Goal: Transaction & Acquisition: Purchase product/service

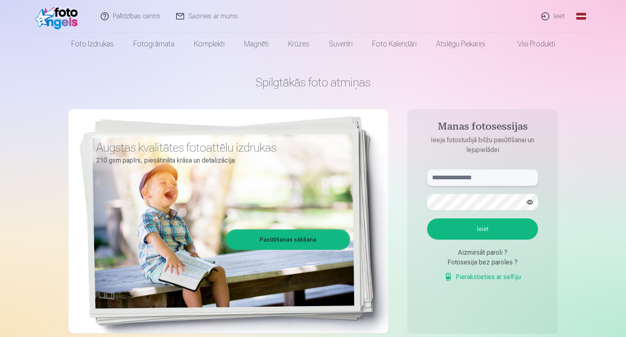
click at [466, 174] on input "text" at bounding box center [482, 177] width 111 height 16
type input "**********"
click at [427, 218] on button "Ieiet" at bounding box center [482, 228] width 111 height 21
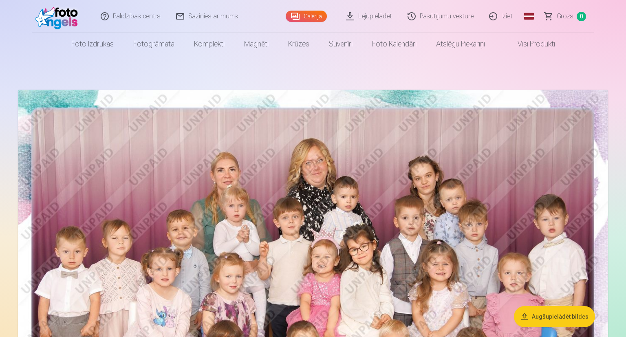
click at [467, 203] on img at bounding box center [313, 287] width 590 height 394
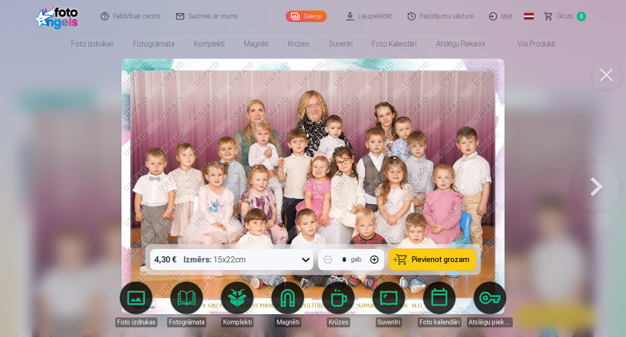
click at [587, 194] on button at bounding box center [596, 186] width 52 height 99
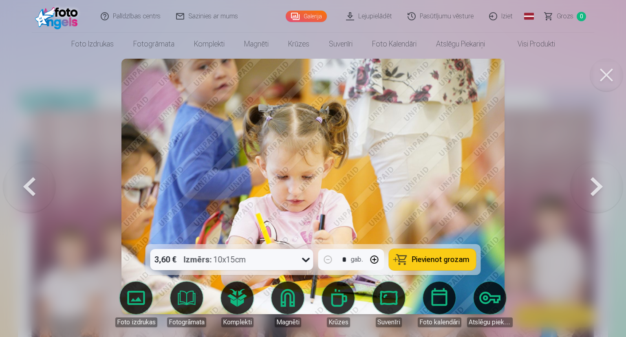
click at [587, 194] on button at bounding box center [596, 186] width 52 height 99
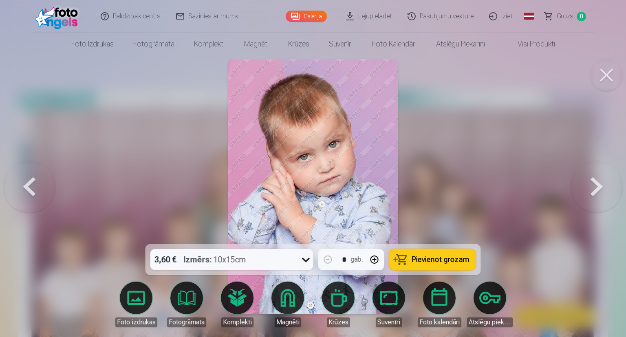
click at [294, 296] on link "Magnēti" at bounding box center [288, 305] width 46 height 46
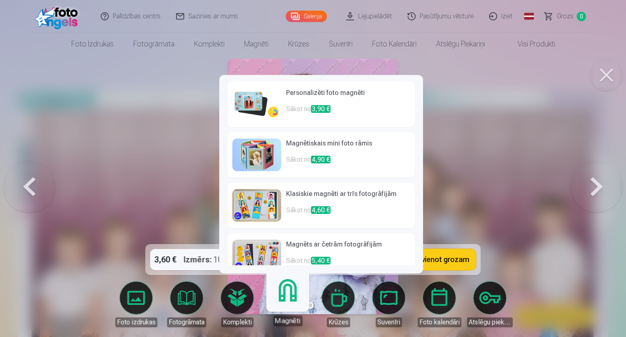
click at [373, 115] on p "Sākot no 3,90 €" at bounding box center [348, 112] width 124 height 16
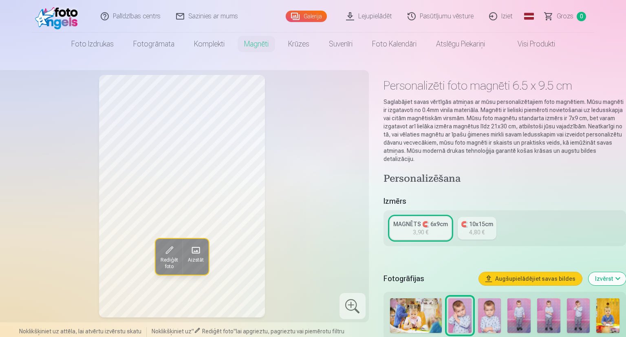
click at [493, 308] on img at bounding box center [489, 315] width 23 height 35
click at [524, 307] on img at bounding box center [518, 315] width 23 height 35
click at [548, 308] on img at bounding box center [548, 315] width 23 height 35
click at [572, 306] on img at bounding box center [578, 315] width 23 height 35
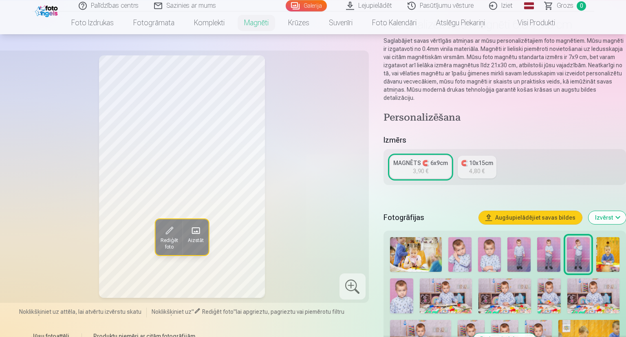
scroll to position [64, 0]
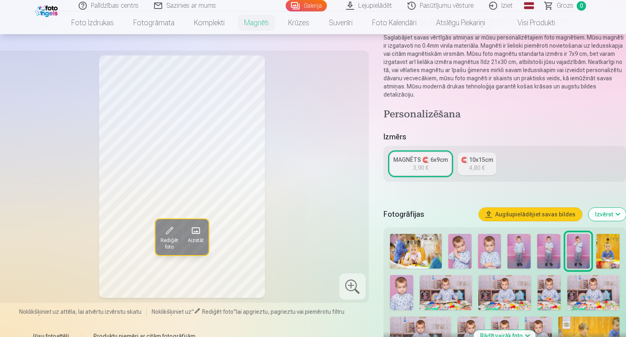
click at [410, 288] on img at bounding box center [401, 292] width 23 height 35
click at [435, 288] on img at bounding box center [446, 292] width 52 height 35
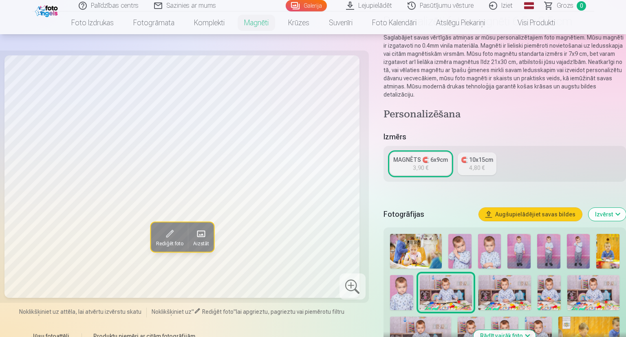
click at [493, 282] on img at bounding box center [504, 292] width 52 height 35
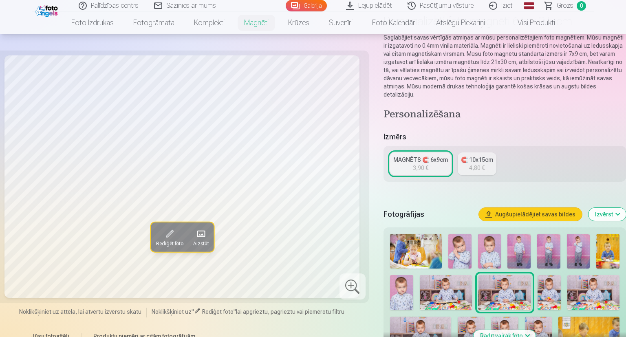
click at [549, 279] on img at bounding box center [548, 292] width 23 height 35
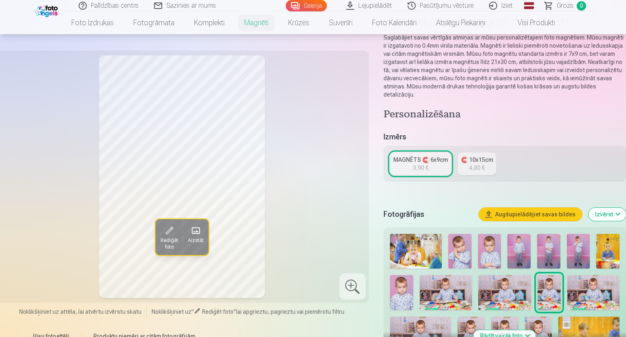
click at [590, 279] on img at bounding box center [593, 292] width 52 height 35
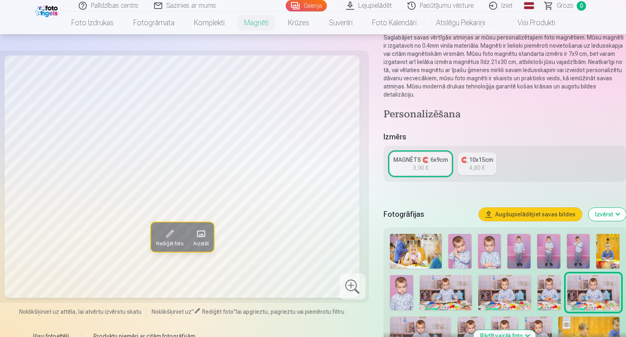
click at [428, 317] on img at bounding box center [420, 337] width 61 height 41
click at [472, 317] on img at bounding box center [471, 337] width 27 height 41
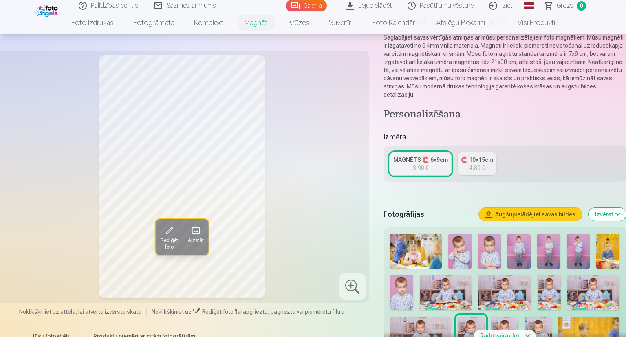
click at [504, 317] on img at bounding box center [504, 337] width 27 height 41
click at [540, 317] on img at bounding box center [538, 337] width 27 height 41
click at [576, 317] on img at bounding box center [588, 337] width 61 height 41
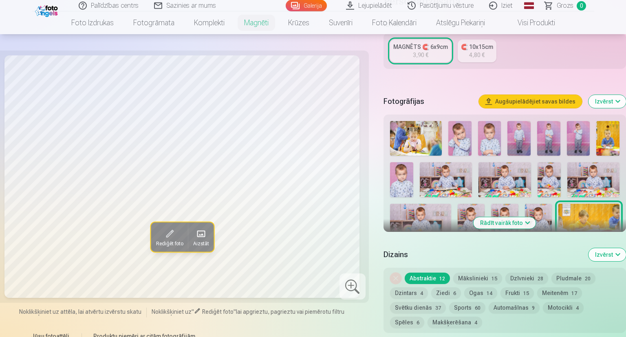
scroll to position [215, 0]
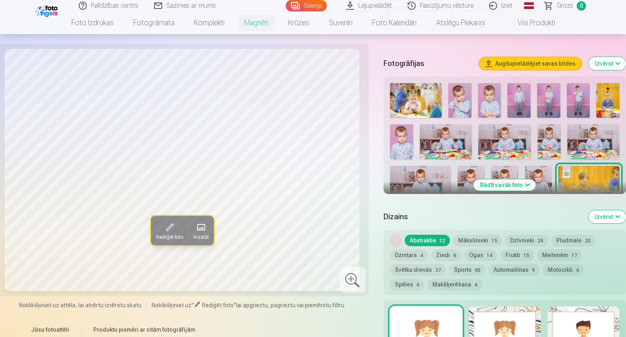
click at [500, 179] on button "Rādīt vairāk foto" at bounding box center [504, 184] width 62 height 11
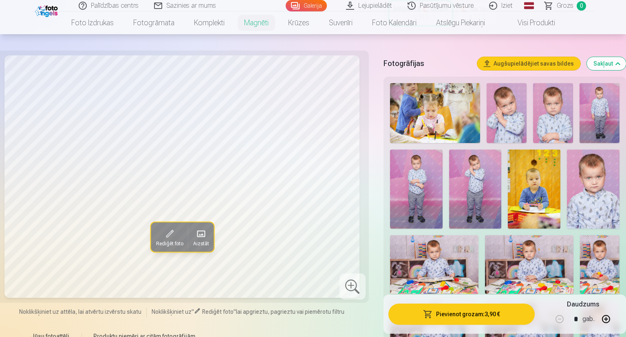
click at [446, 256] on img at bounding box center [434, 264] width 88 height 59
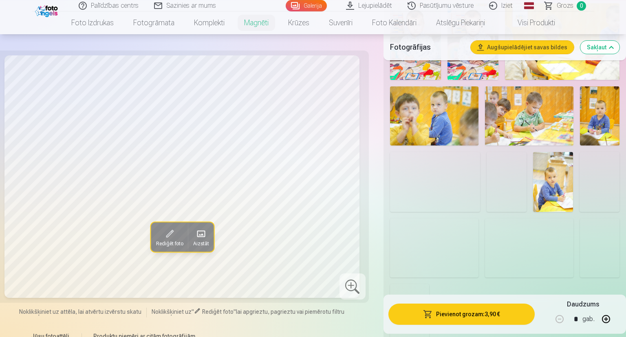
scroll to position [581, 0]
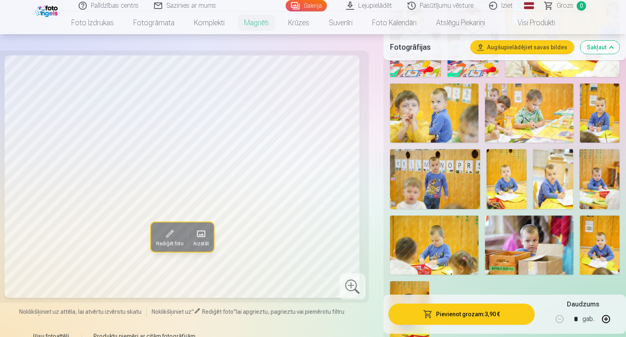
click at [453, 183] on img at bounding box center [435, 179] width 90 height 60
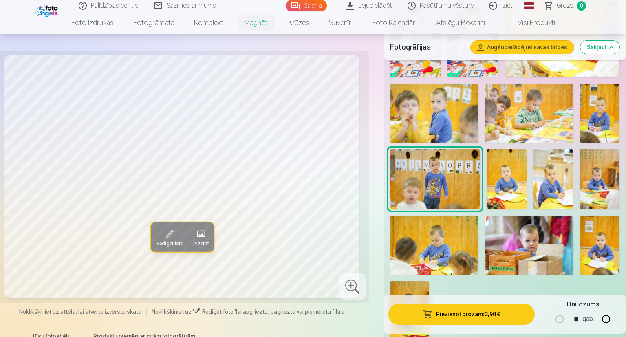
click at [516, 180] on img at bounding box center [506, 179] width 40 height 60
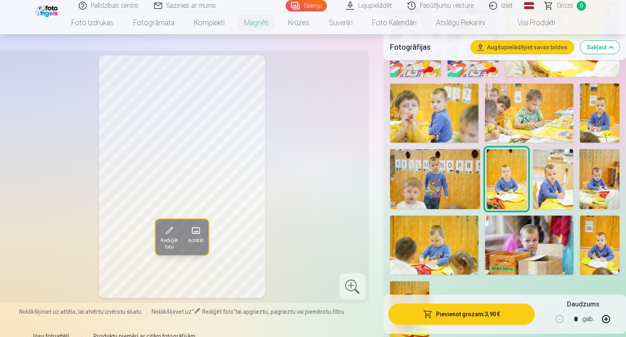
click at [592, 178] on img at bounding box center [599, 179] width 40 height 60
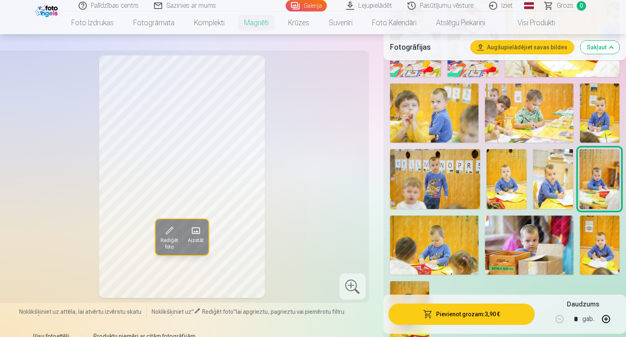
click at [589, 247] on img at bounding box center [600, 245] width 40 height 59
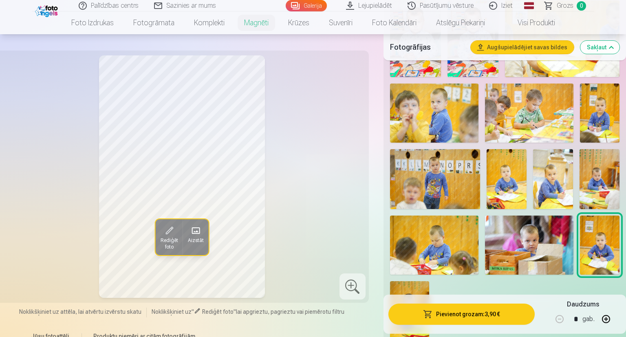
click at [539, 255] on img at bounding box center [529, 245] width 88 height 59
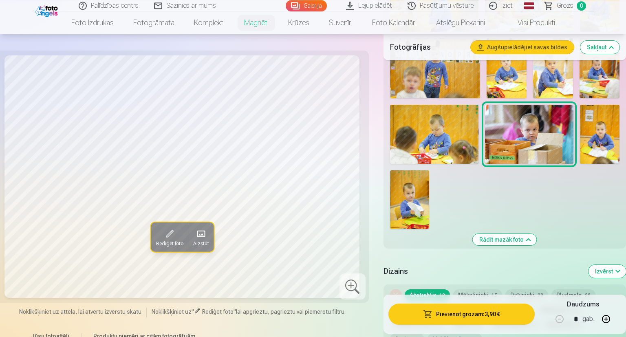
scroll to position [687, 0]
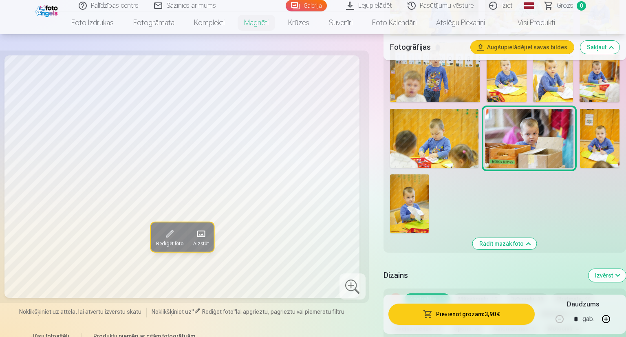
click at [408, 202] on img at bounding box center [409, 203] width 39 height 59
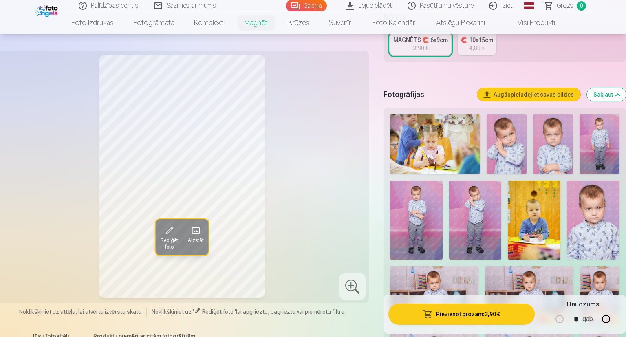
scroll to position [155, 0]
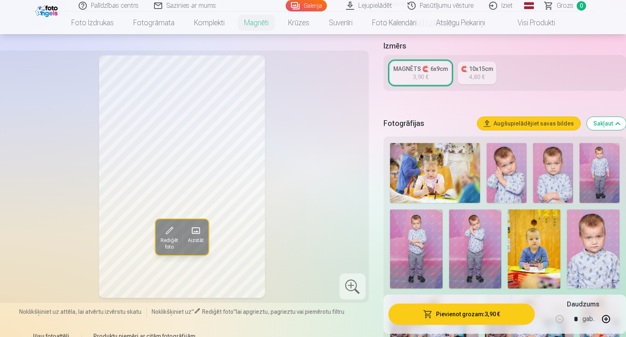
click at [552, 156] on img at bounding box center [553, 173] width 40 height 60
click at [429, 65] on div "MAGNĒTS 🧲 6x9cm" at bounding box center [420, 69] width 55 height 8
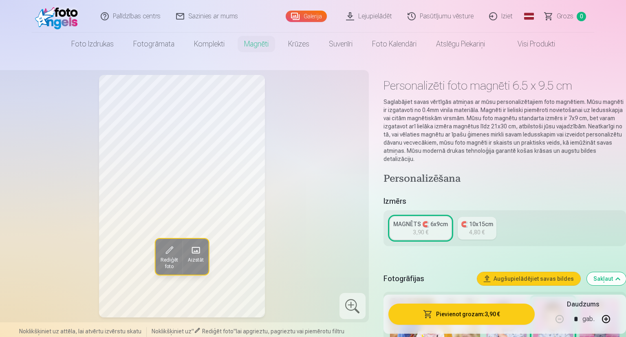
click at [609, 317] on button "button" at bounding box center [606, 319] width 20 height 20
type input "*"
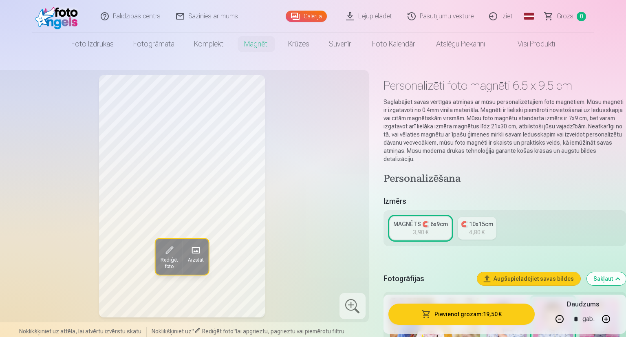
click at [480, 314] on button "Pievienot grozam : 19,50 €" at bounding box center [461, 314] width 146 height 21
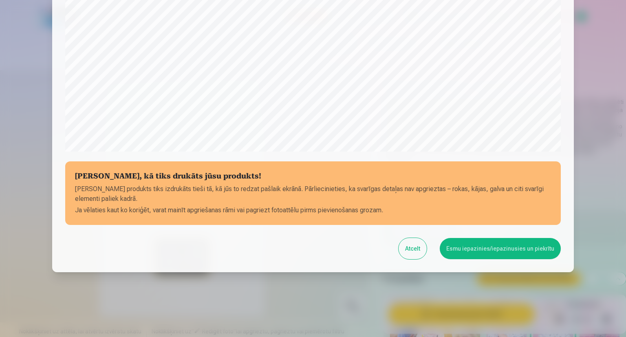
scroll to position [249, 0]
click at [464, 249] on button "Esmu iepazinies/iepazinusies un piekrītu" at bounding box center [500, 248] width 121 height 21
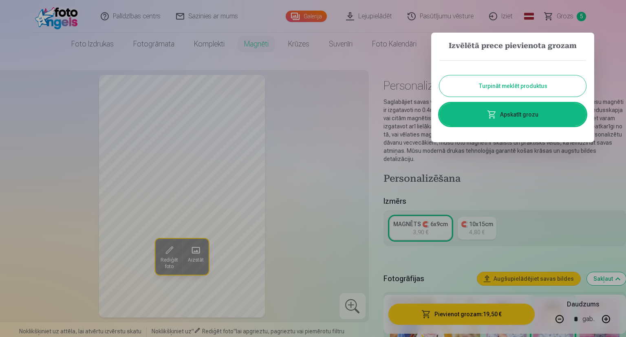
click at [502, 91] on button "Turpināt meklēt produktus" at bounding box center [512, 85] width 147 height 21
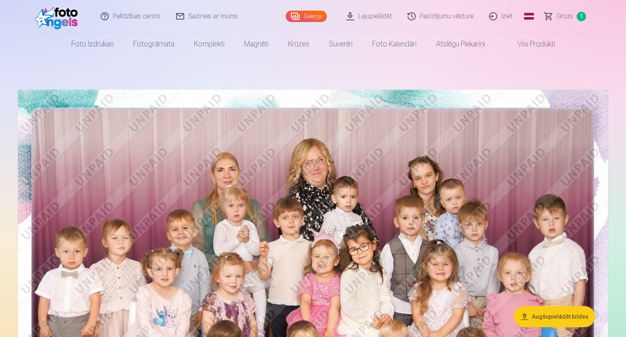
click at [368, 15] on link "Lejupielādēt" at bounding box center [370, 16] width 62 height 33
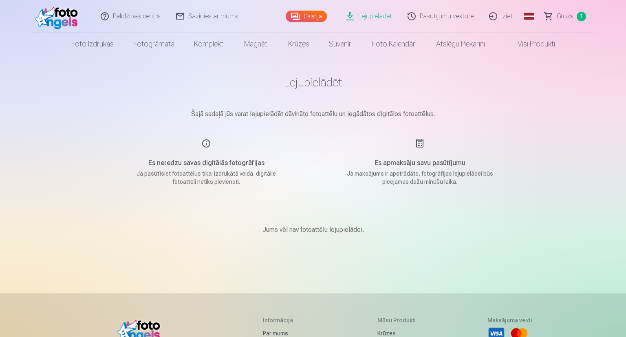
click at [497, 18] on link "Iziet" at bounding box center [501, 16] width 39 height 33
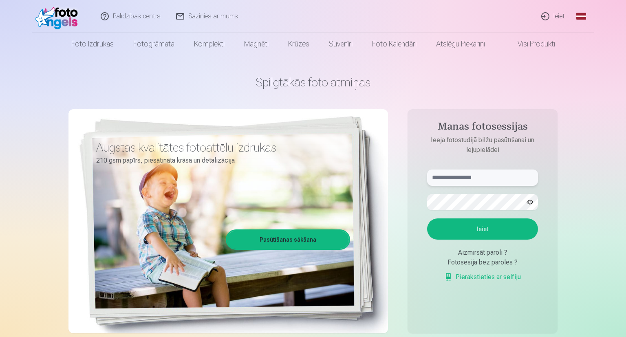
click at [458, 175] on input "text" at bounding box center [482, 177] width 111 height 16
type input "*"
type input "**********"
click at [495, 232] on button "Ieiet" at bounding box center [482, 228] width 111 height 21
